Goal: Obtain resource: Download file/media

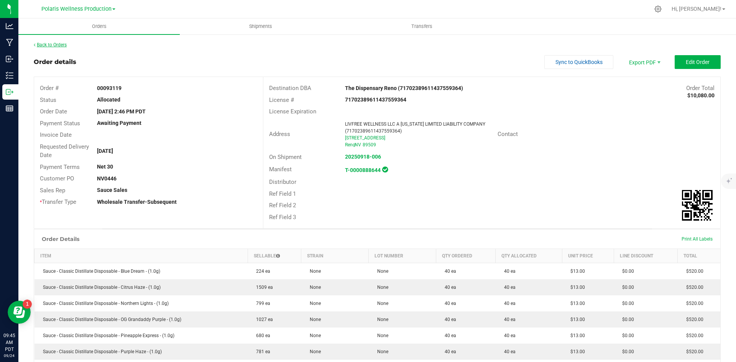
click at [62, 46] on link "Back to Orders" at bounding box center [50, 44] width 33 height 5
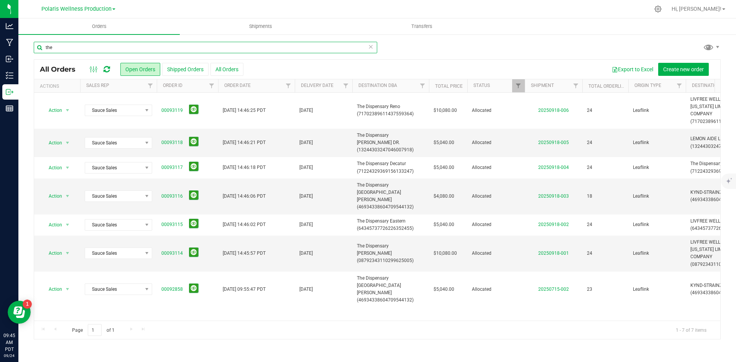
click at [291, 49] on input "the" at bounding box center [205, 47] width 343 height 11
type input "t"
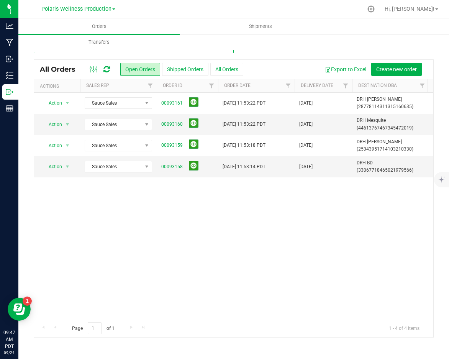
type input "drh"
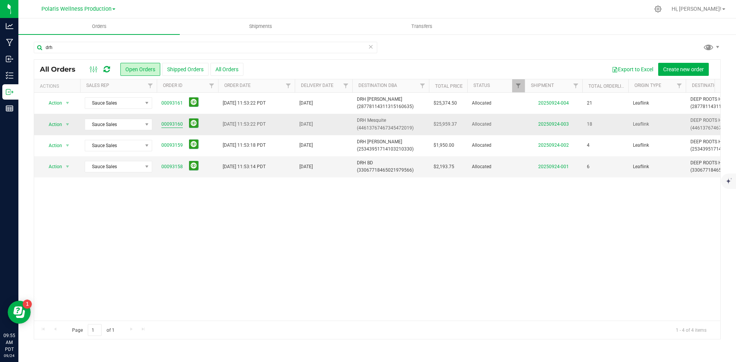
click at [175, 125] on link "00093160" at bounding box center [171, 124] width 21 height 7
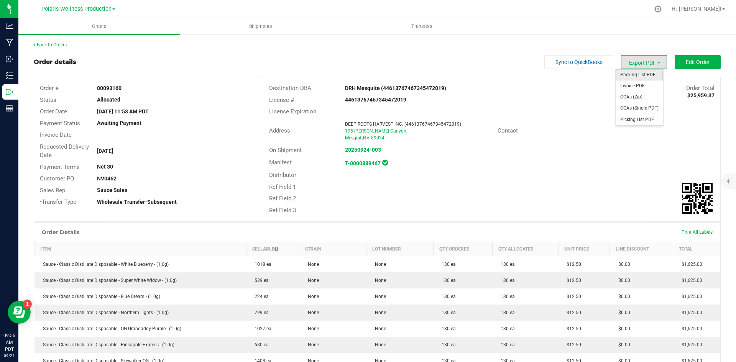
click at [643, 76] on span "Packing List PDF" at bounding box center [639, 74] width 48 height 11
